Goal: Information Seeking & Learning: Check status

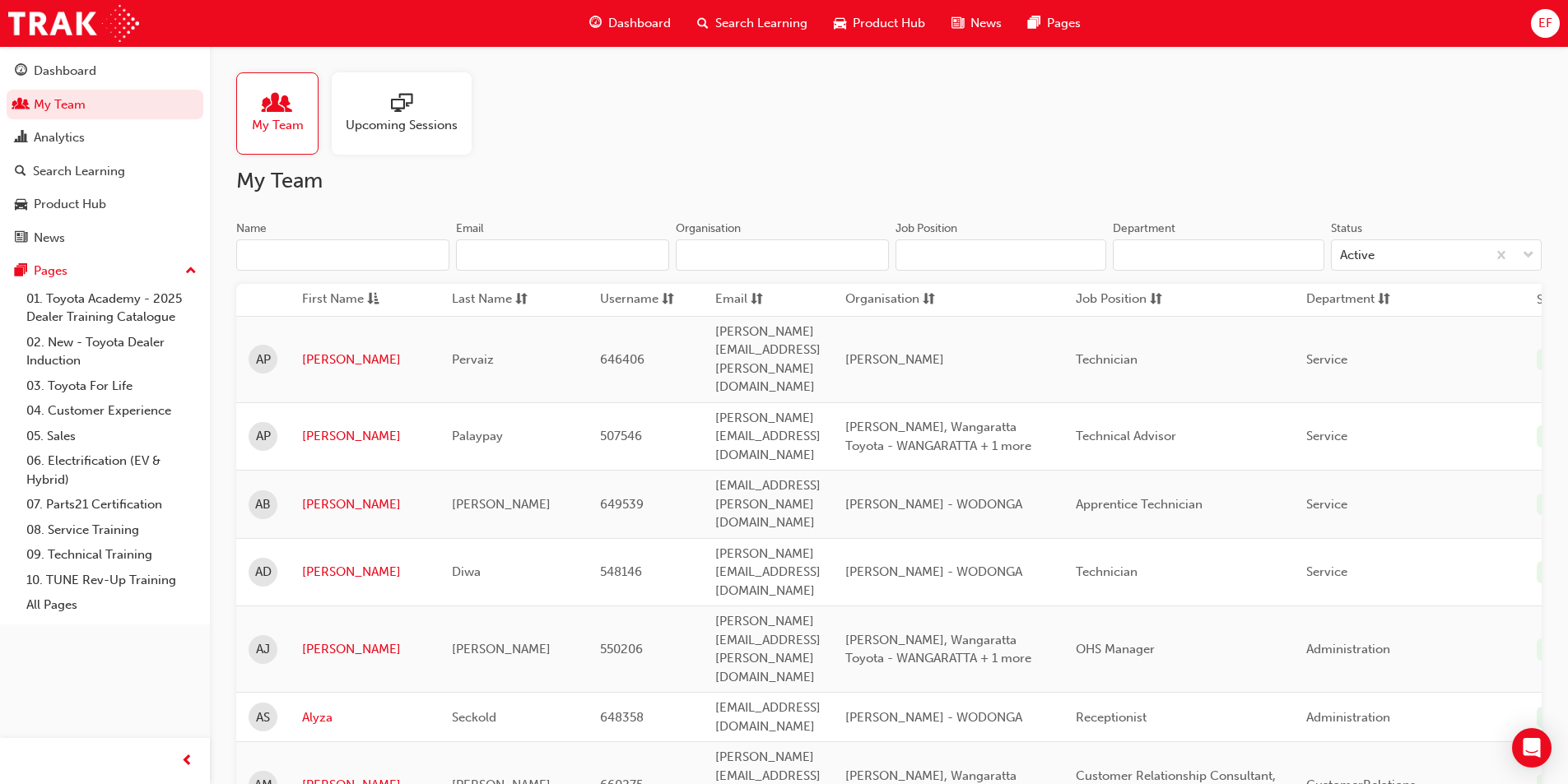
click at [292, 249] on input "Name" at bounding box center [343, 254] width 213 height 31
click at [325, 640] on link "[PERSON_NAME]" at bounding box center [364, 649] width 125 height 19
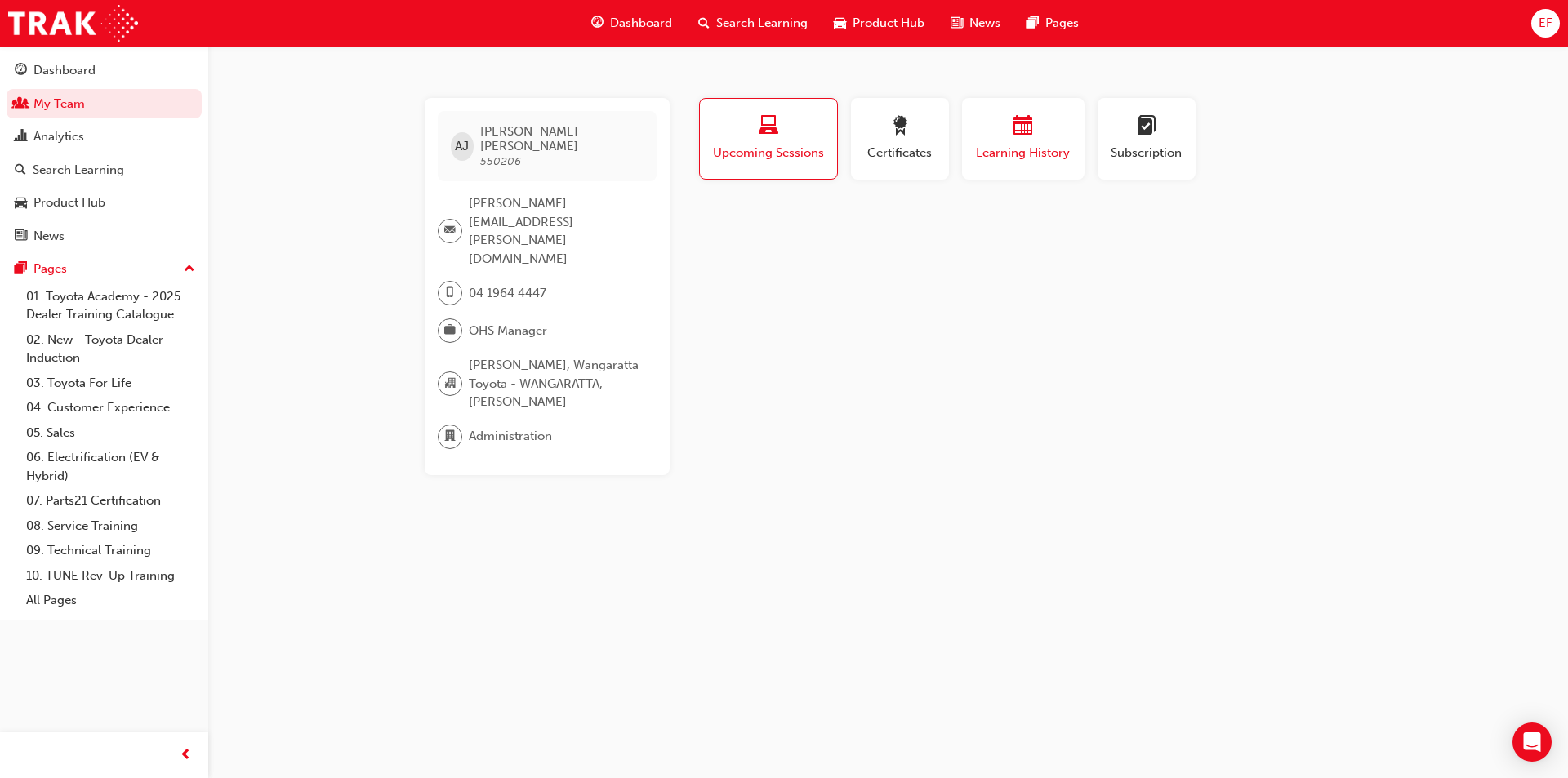
click at [1004, 146] on span "Learning History" at bounding box center [1023, 153] width 98 height 19
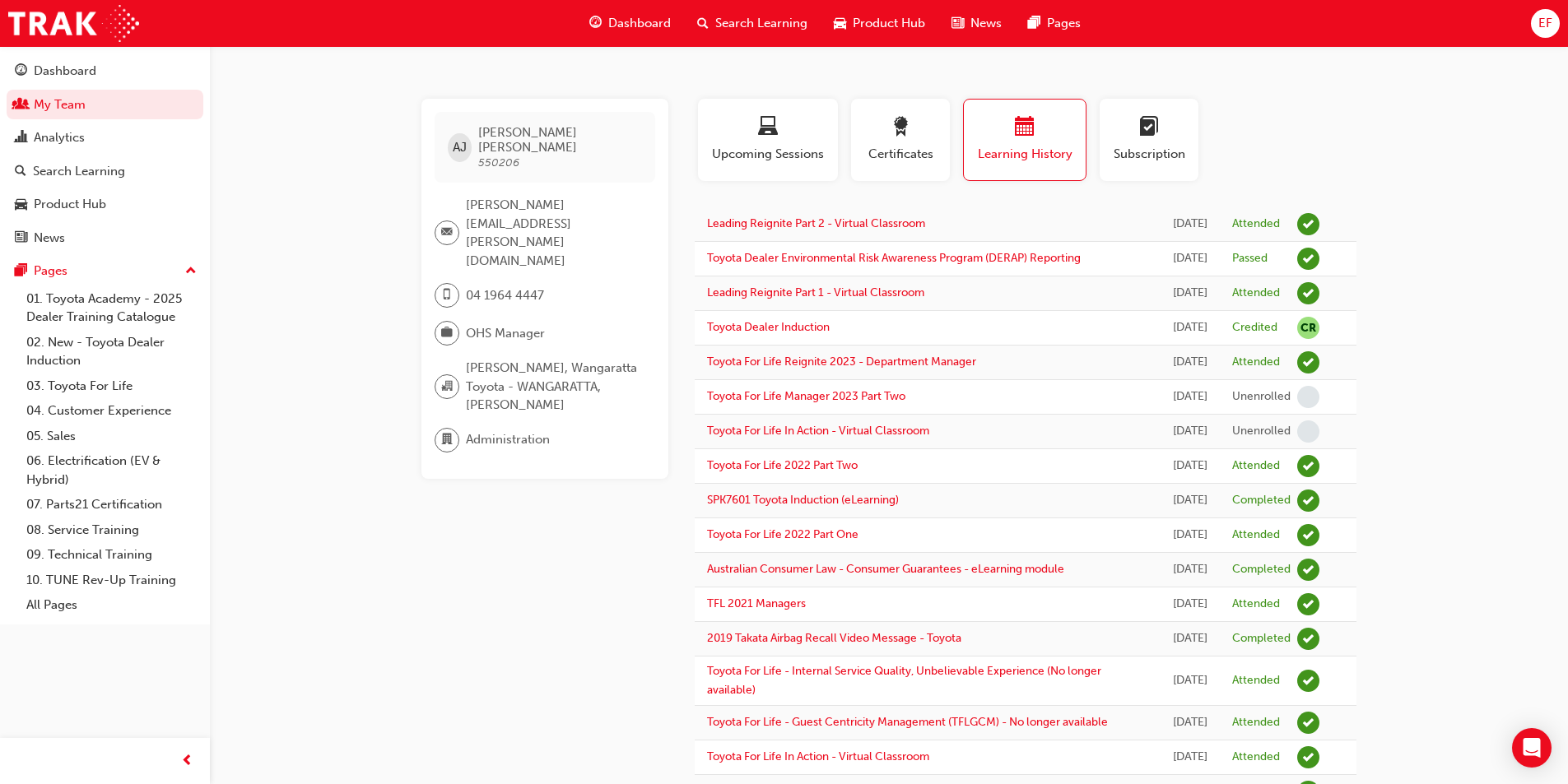
click at [440, 604] on div "[PERSON_NAME] [PERSON_NAME] 550206 [PERSON_NAME][EMAIL_ADDRESS][PERSON_NAME][DO…" at bounding box center [558, 644] width 273 height 1090
click at [108, 73] on div "Dashboard" at bounding box center [105, 72] width 180 height 21
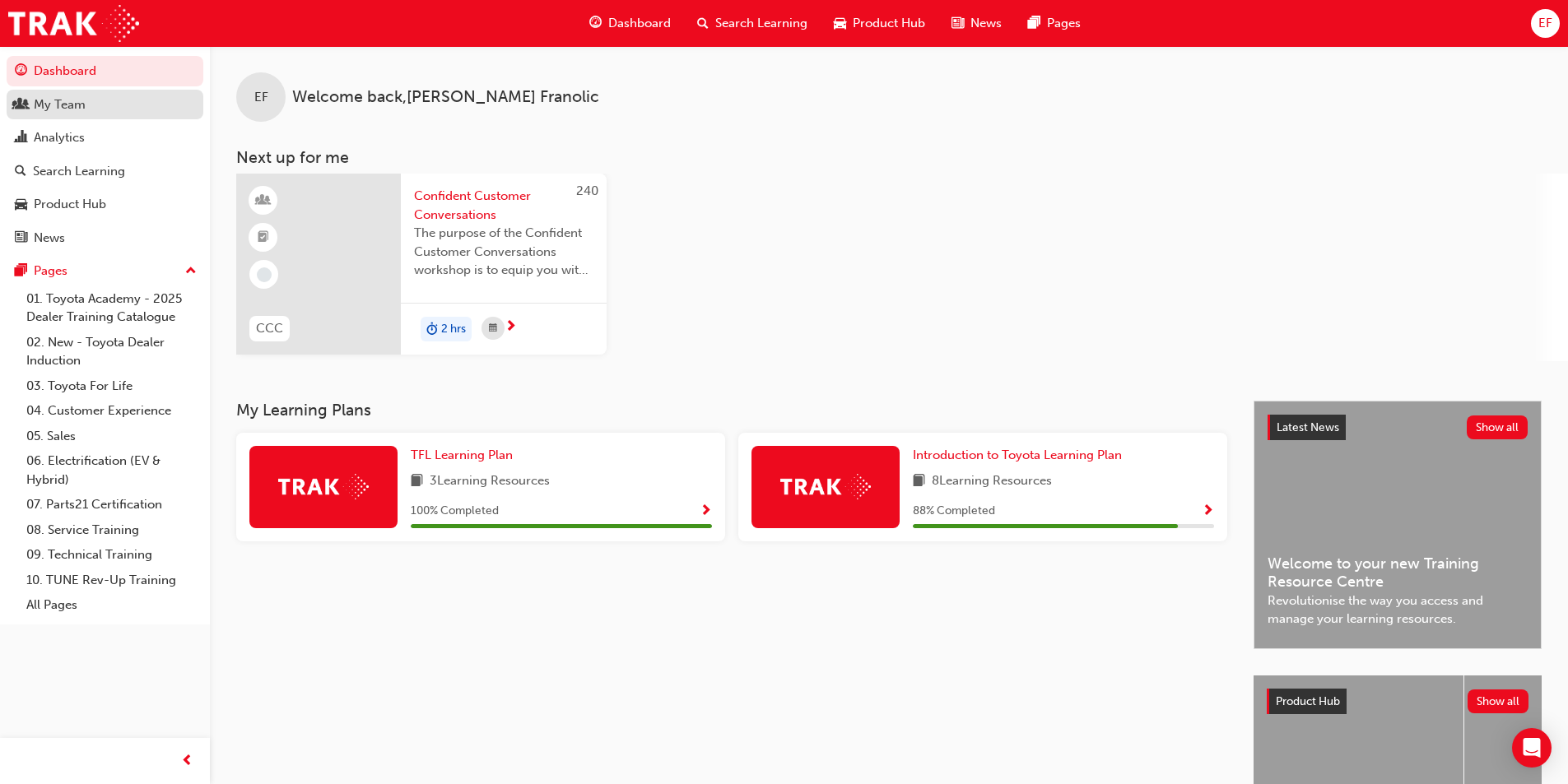
click at [86, 115] on link "My Team" at bounding box center [105, 104] width 197 height 30
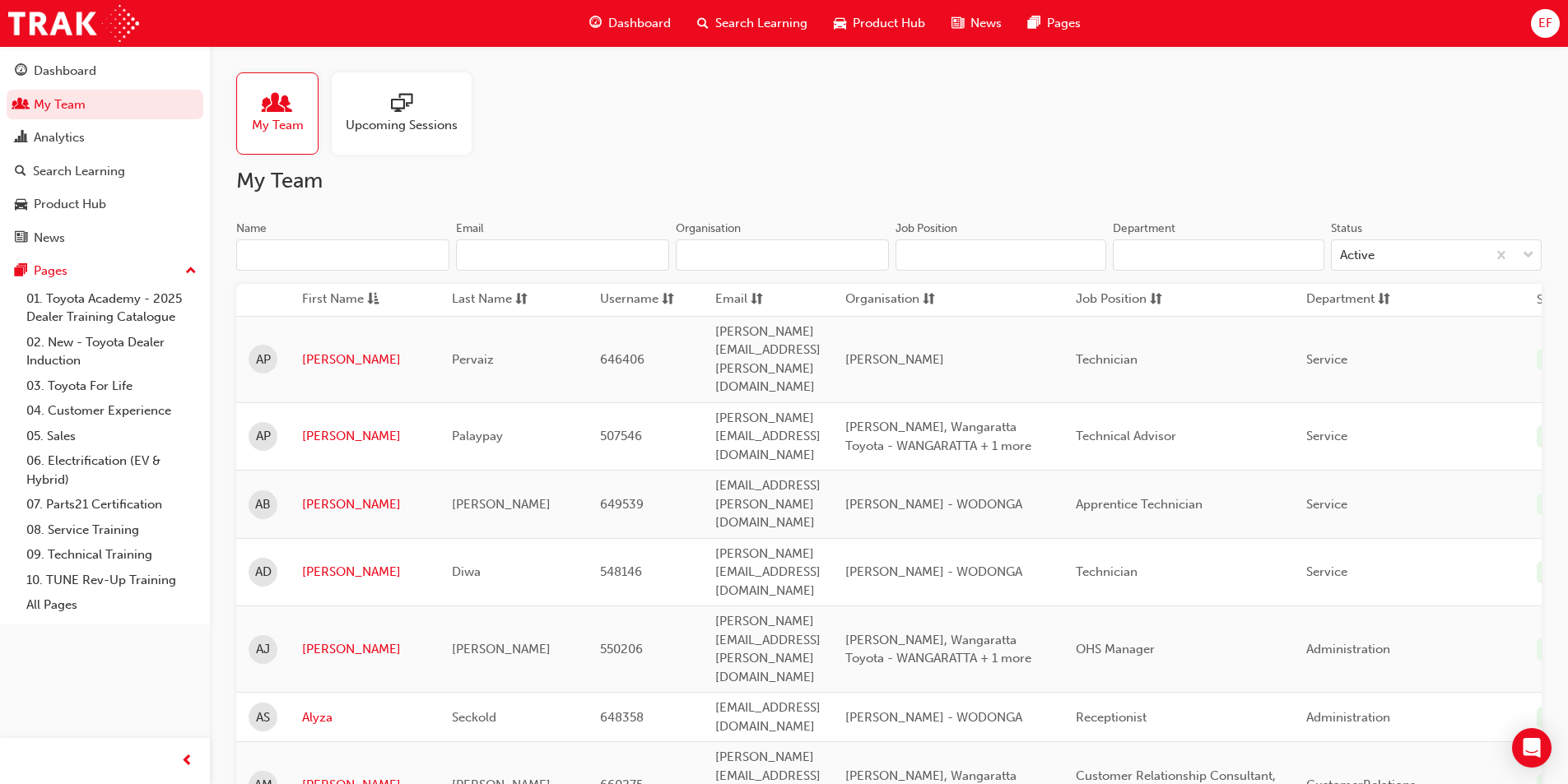
click at [324, 256] on input "Name" at bounding box center [343, 254] width 213 height 31
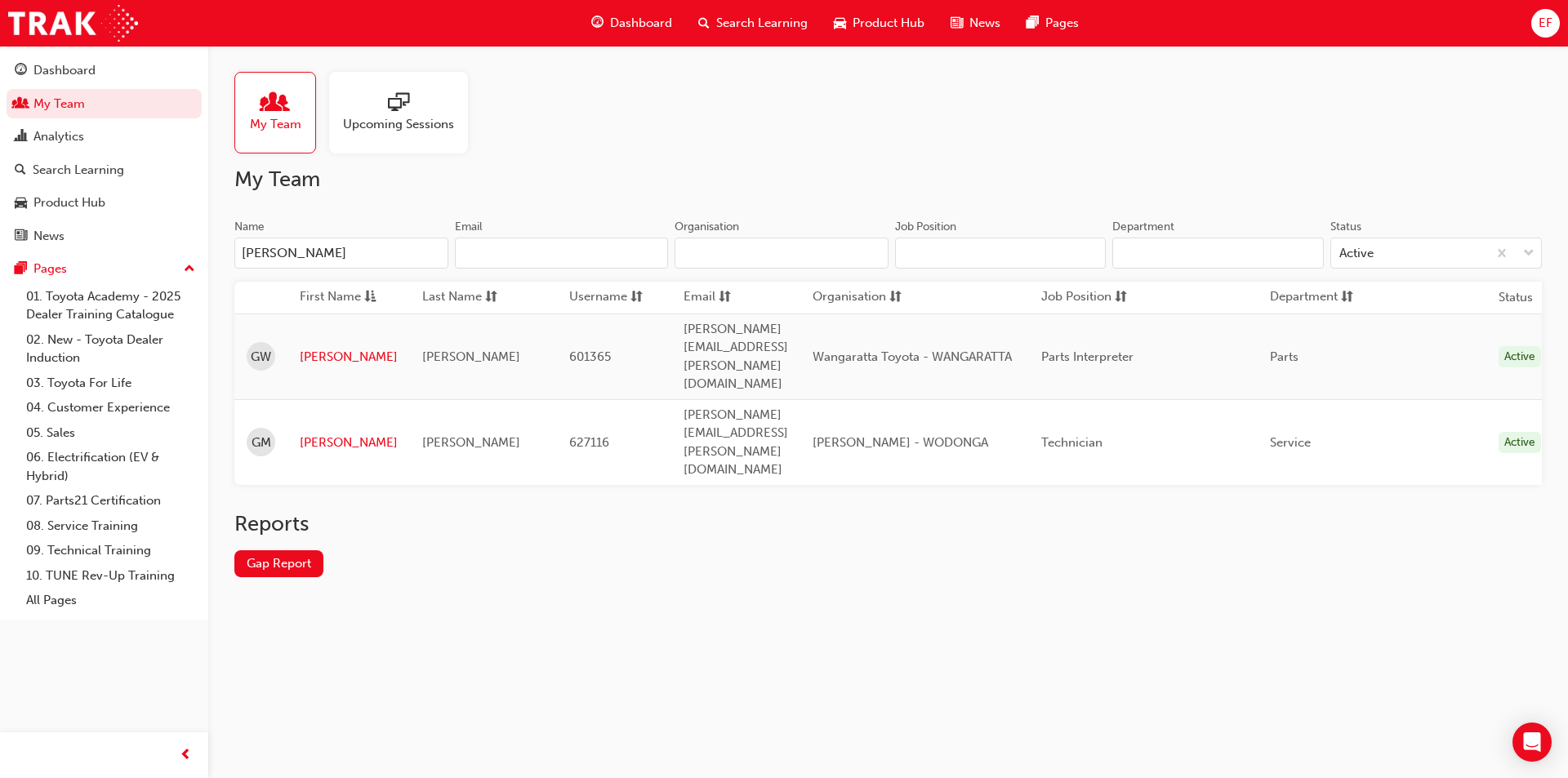
drag, startPoint x: 363, startPoint y: 250, endPoint x: -154, endPoint y: 257, distance: 517.0
click at [0, 257] on html "Your version of Internet Explorer is outdated and not supported. Please upgrade…" at bounding box center [784, 389] width 1568 height 778
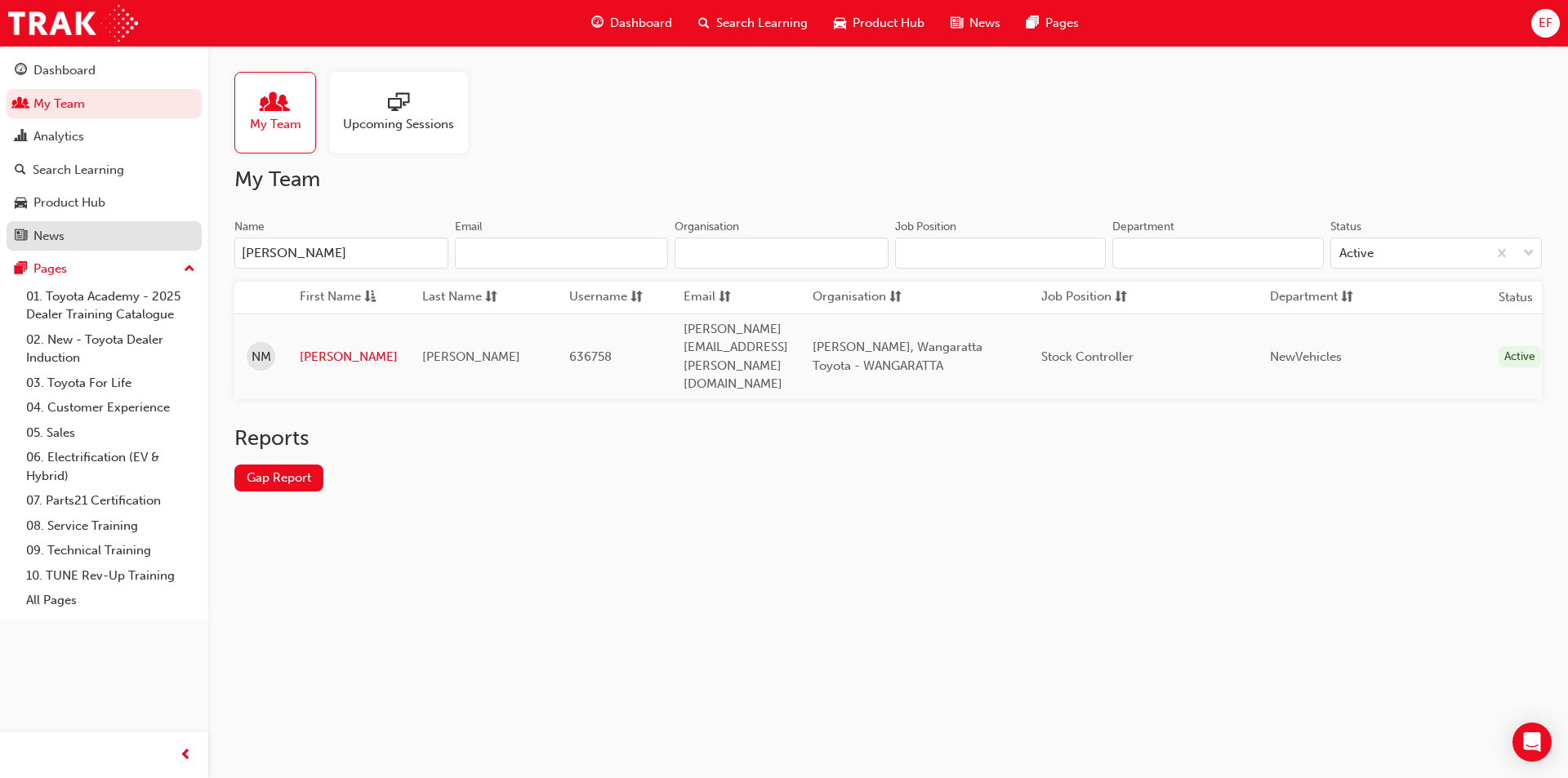
drag, startPoint x: 314, startPoint y: 257, endPoint x: 162, endPoint y: 248, distance: 152.3
click at [167, 250] on div "Dashboard My Team Analytics Search Learning Product Hub News Pages Pages 01. To…" at bounding box center [784, 389] width 1568 height 778
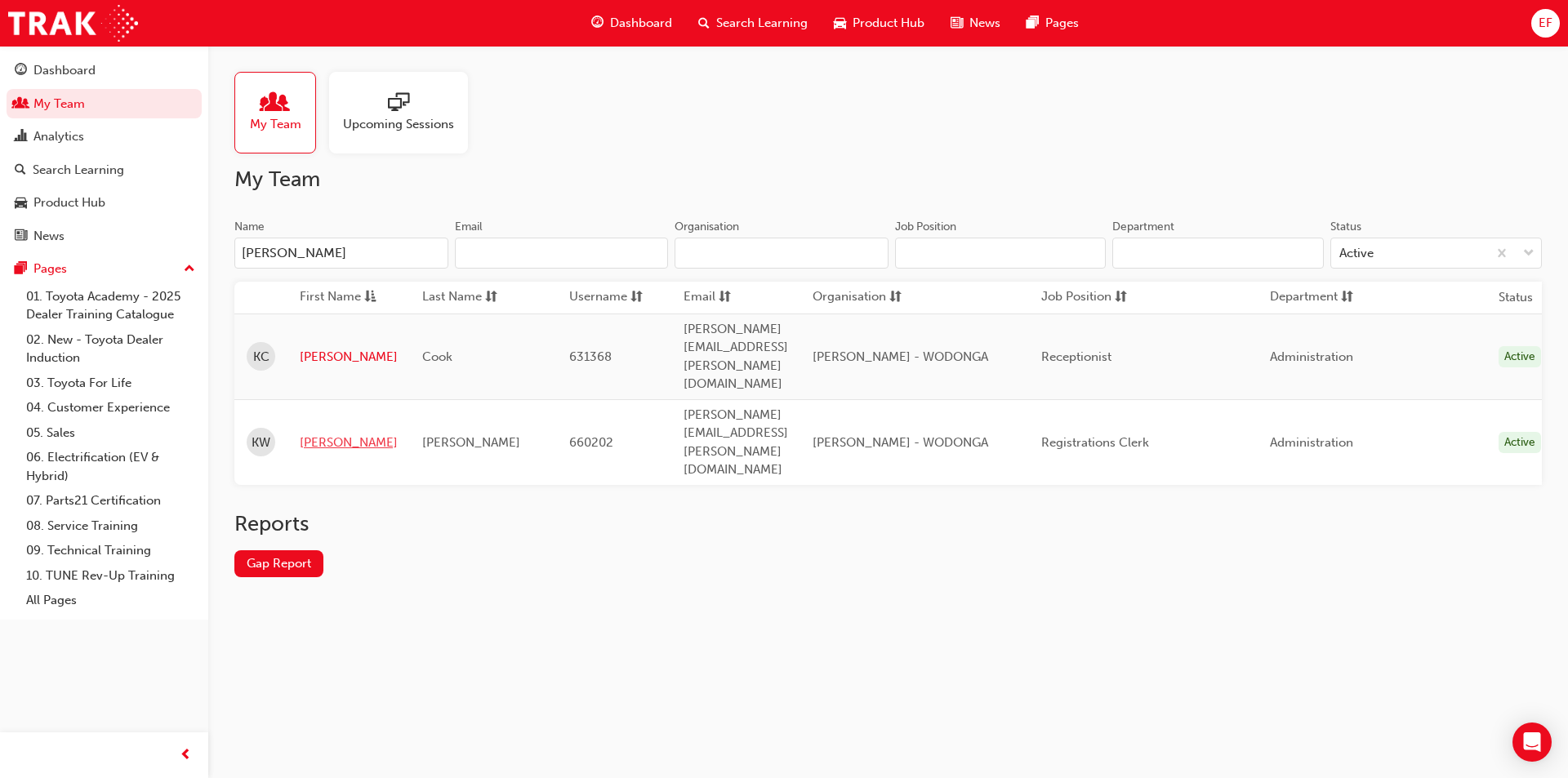
type input "[PERSON_NAME]"
click at [315, 433] on link "[PERSON_NAME]" at bounding box center [348, 443] width 98 height 19
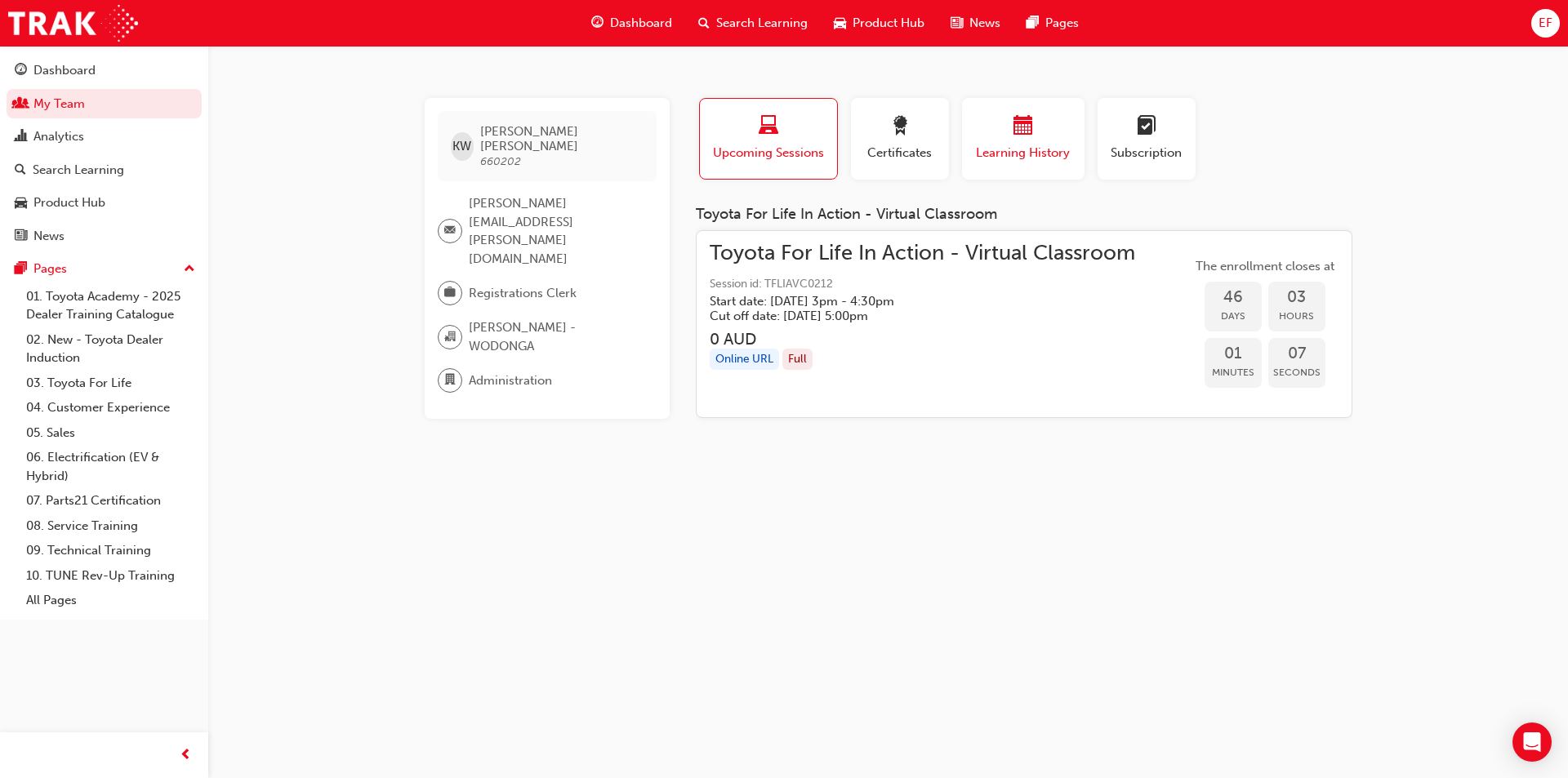
click at [1081, 133] on button "Learning History" at bounding box center [1023, 138] width 122 height 81
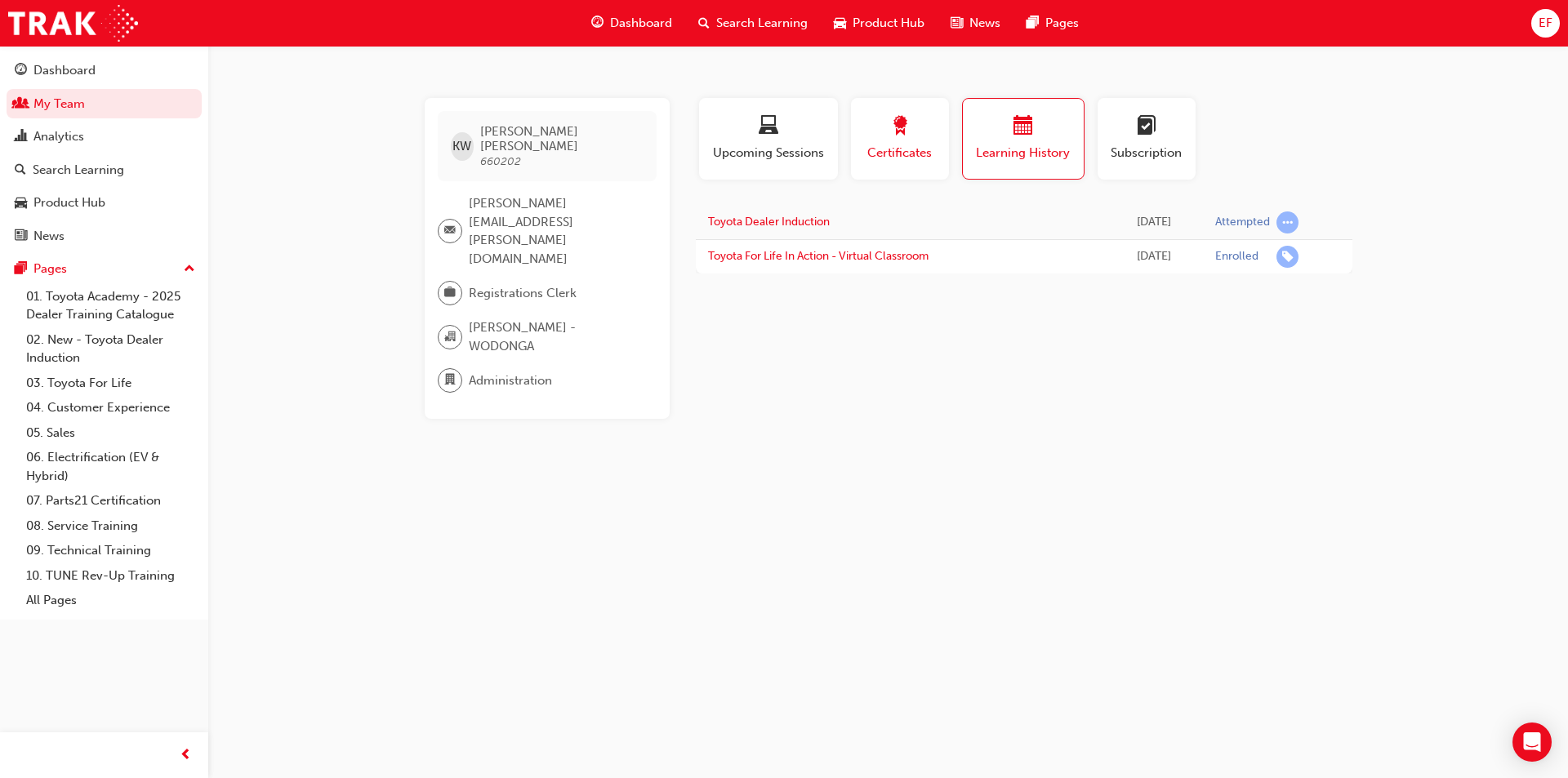
click at [879, 137] on div "button" at bounding box center [899, 128] width 74 height 25
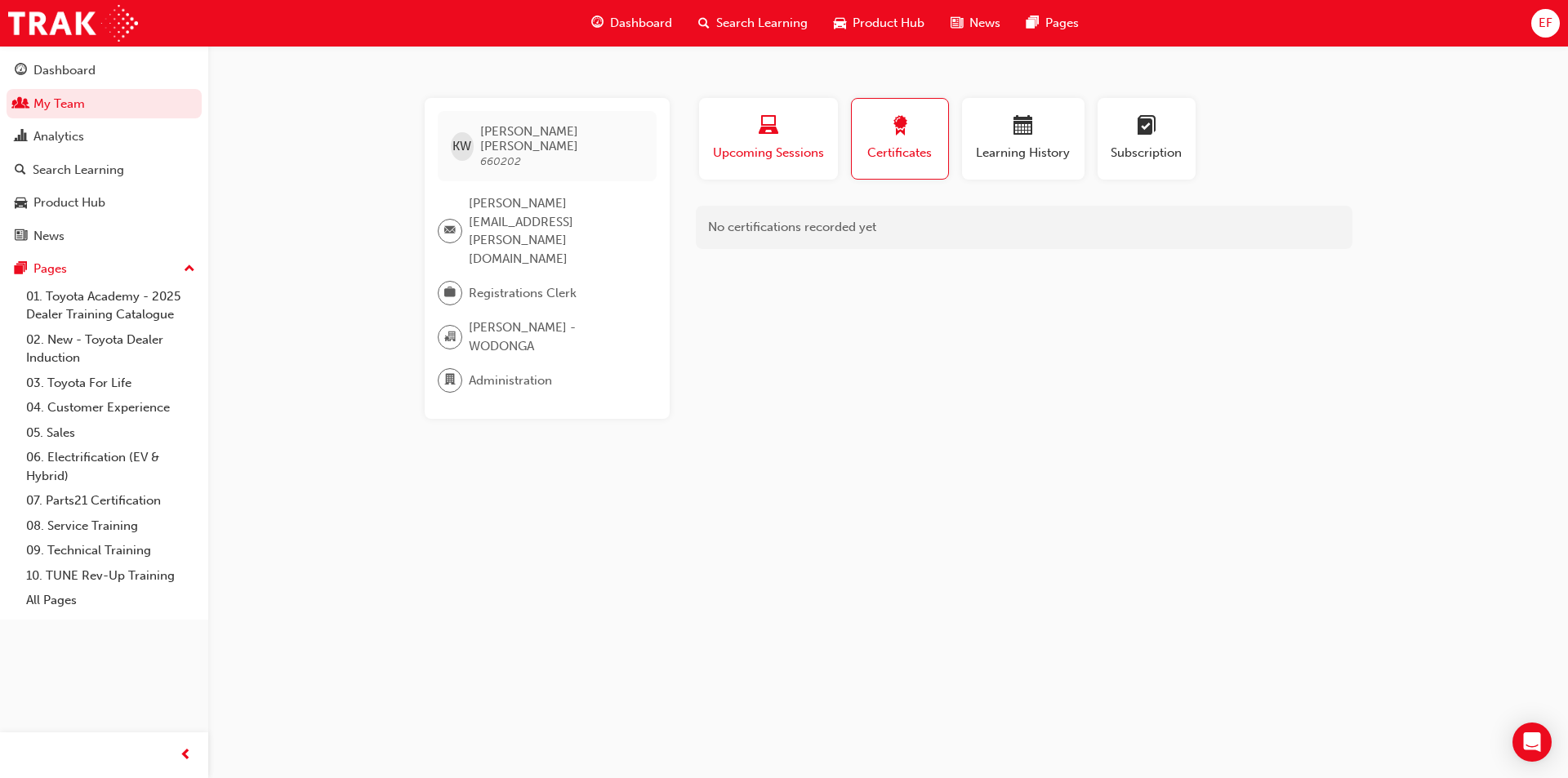
click at [781, 143] on div "Upcoming Sessions" at bounding box center [768, 139] width 114 height 47
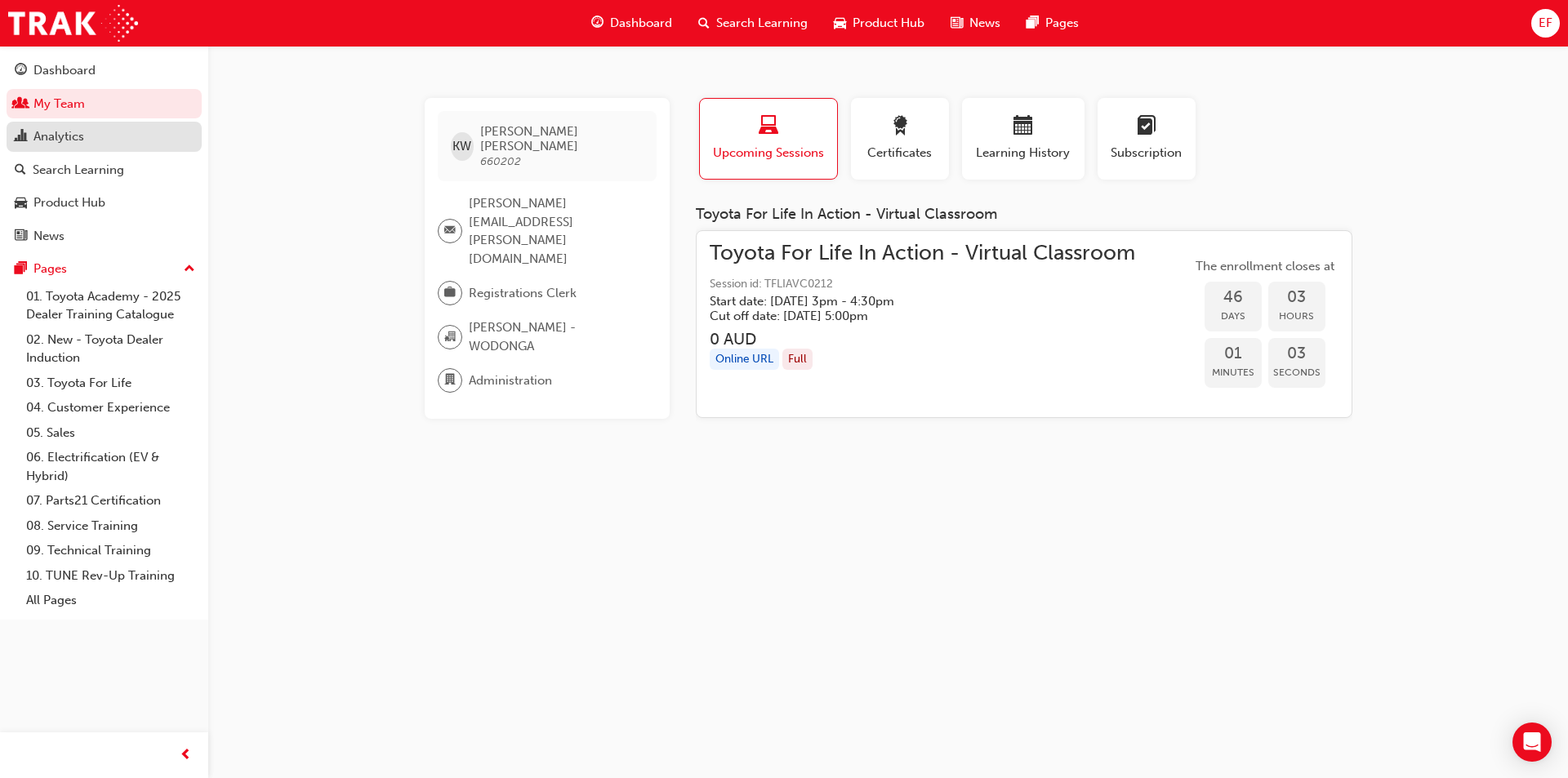
click at [88, 131] on div "Analytics" at bounding box center [104, 137] width 178 height 21
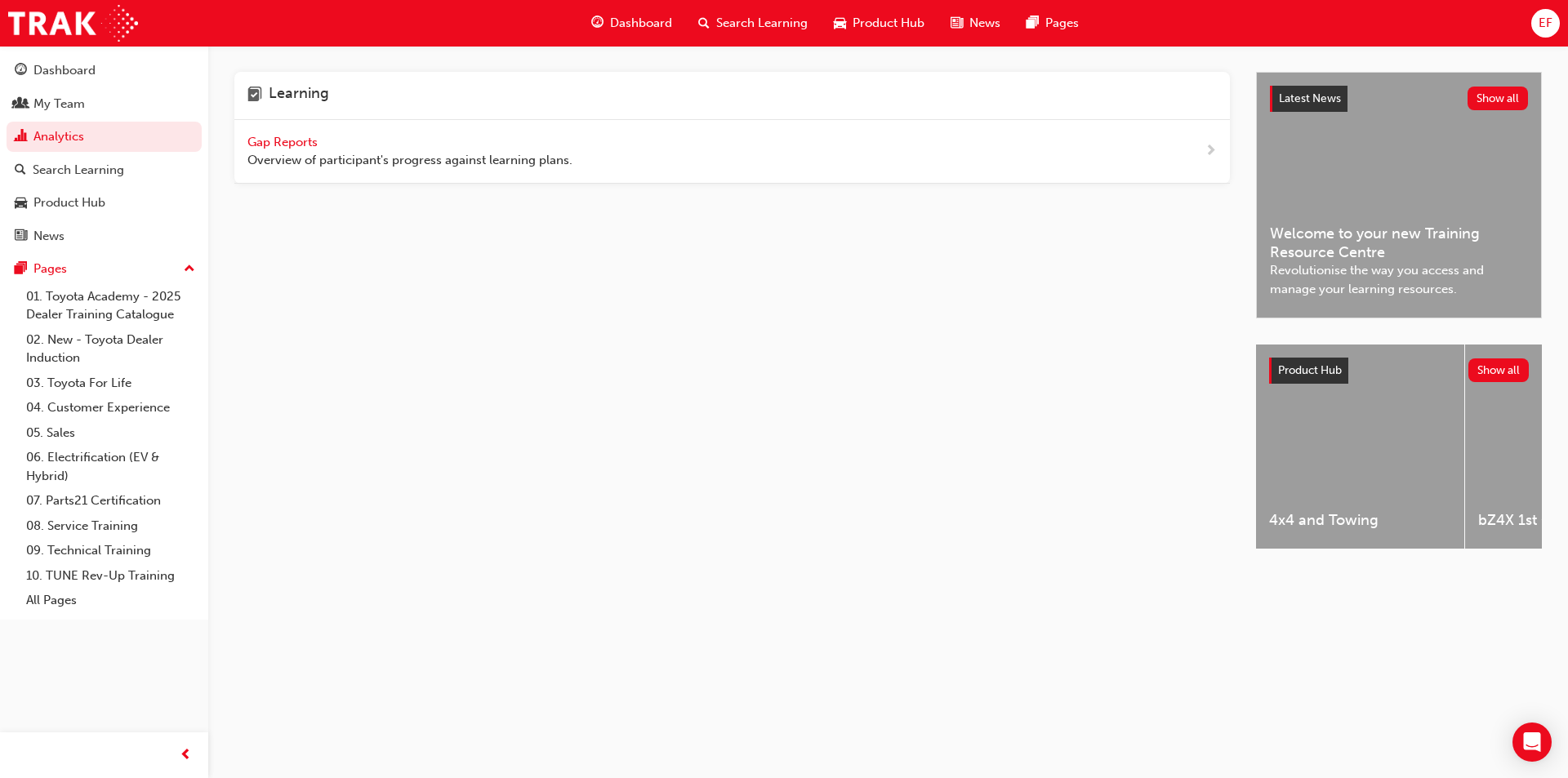
click at [747, 404] on div "Learning Gap Reports Overview of participant's progress against learning plans." at bounding box center [745, 325] width 1022 height 506
click at [443, 275] on div "Learning Gap Reports Overview of participant's progress against learning plans." at bounding box center [745, 325] width 1022 height 506
